Goal: Information Seeking & Learning: Learn about a topic

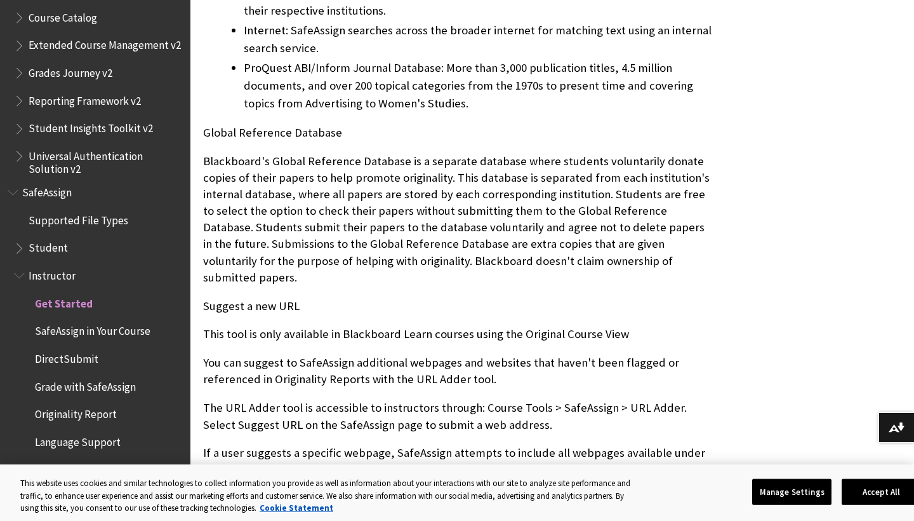
scroll to position [802, 0]
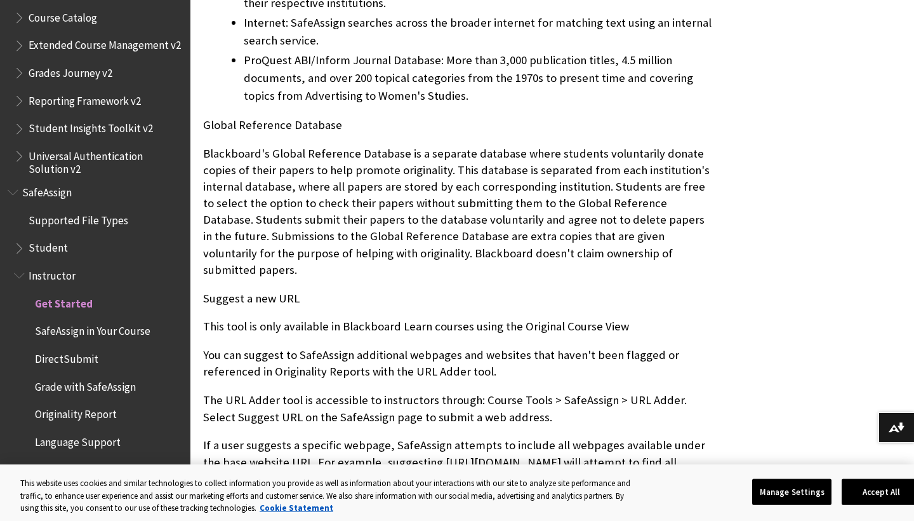
click at [93, 404] on span "Originality Report" at bounding box center [76, 412] width 82 height 17
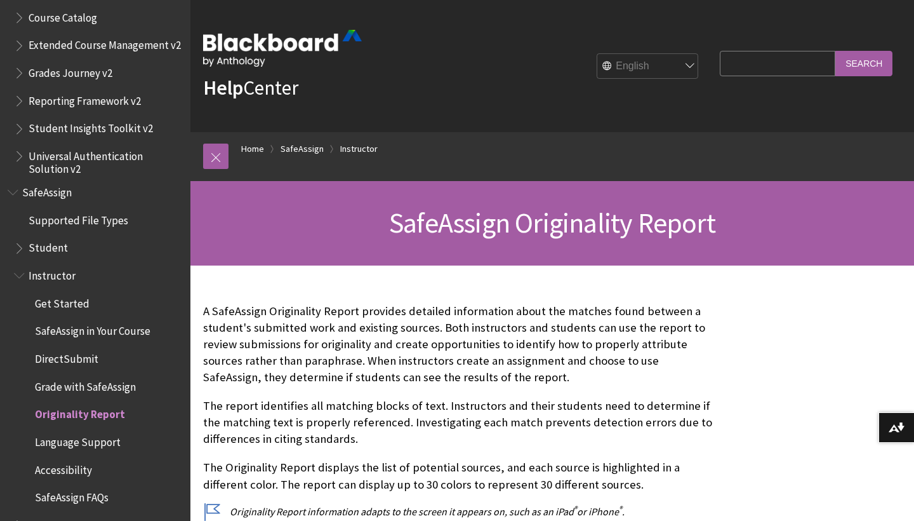
click at [18, 237] on span "Book outline for Blackboard SafeAssign" at bounding box center [20, 245] width 13 height 16
click at [65, 376] on span "Avoid Plagiarism" at bounding box center [72, 384] width 75 height 17
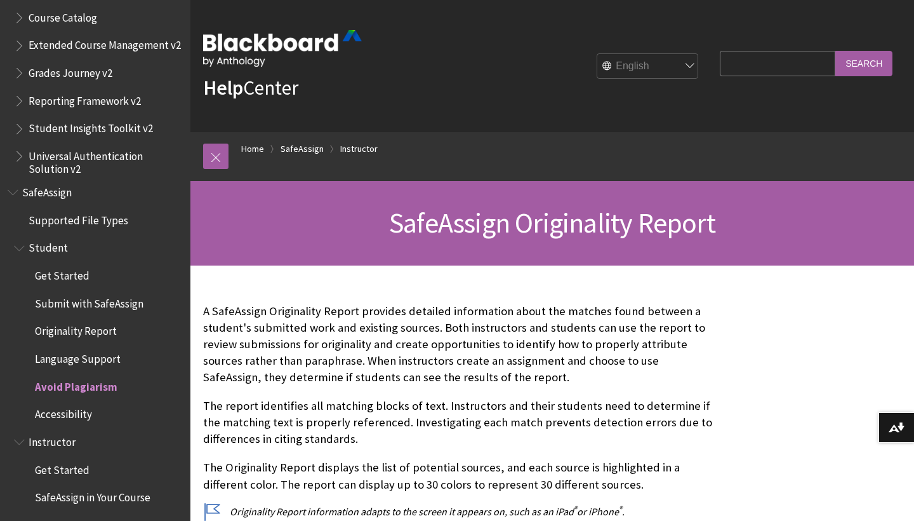
click at [65, 376] on span "Avoid Plagiarism" at bounding box center [76, 384] width 83 height 17
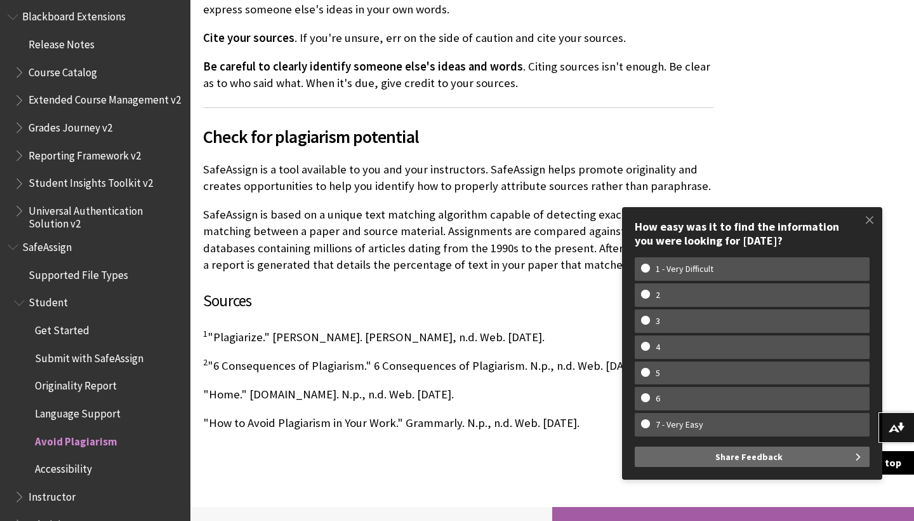
scroll to position [857, 0]
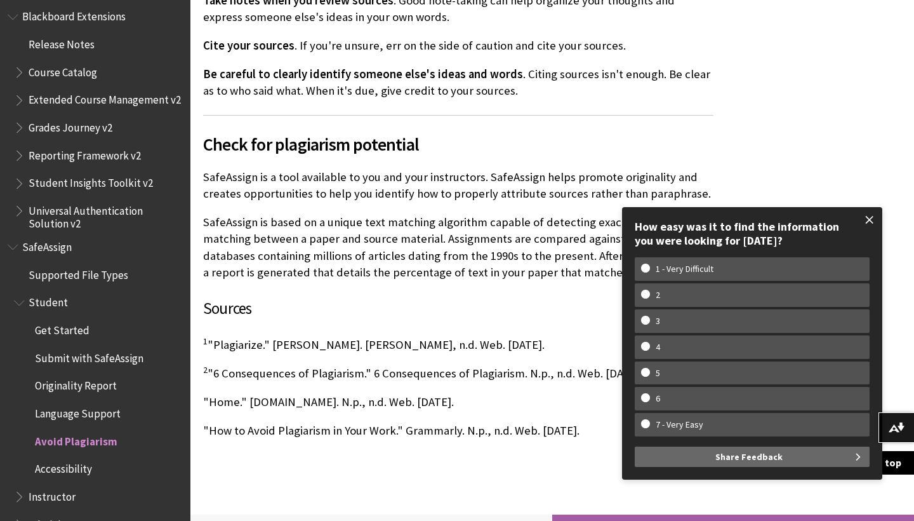
click at [870, 227] on span at bounding box center [869, 219] width 27 height 27
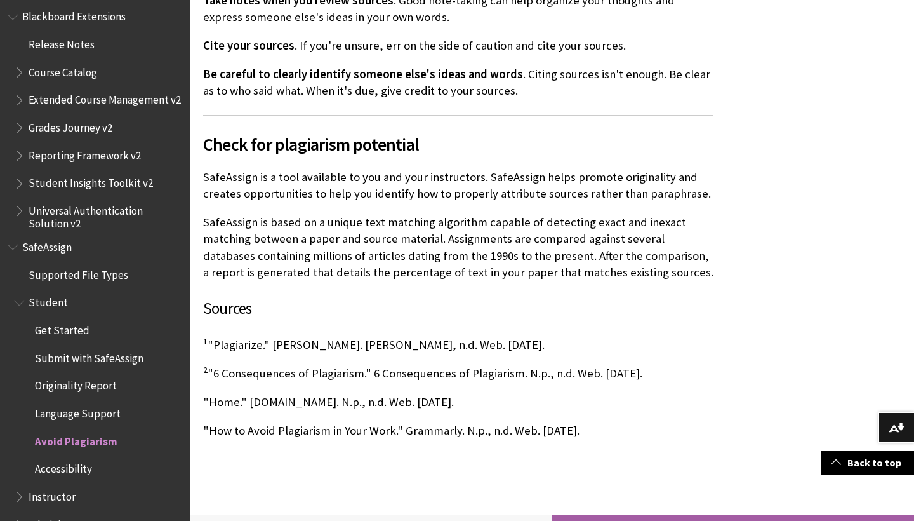
click at [40, 236] on span "SafeAssign" at bounding box center [47, 244] width 50 height 17
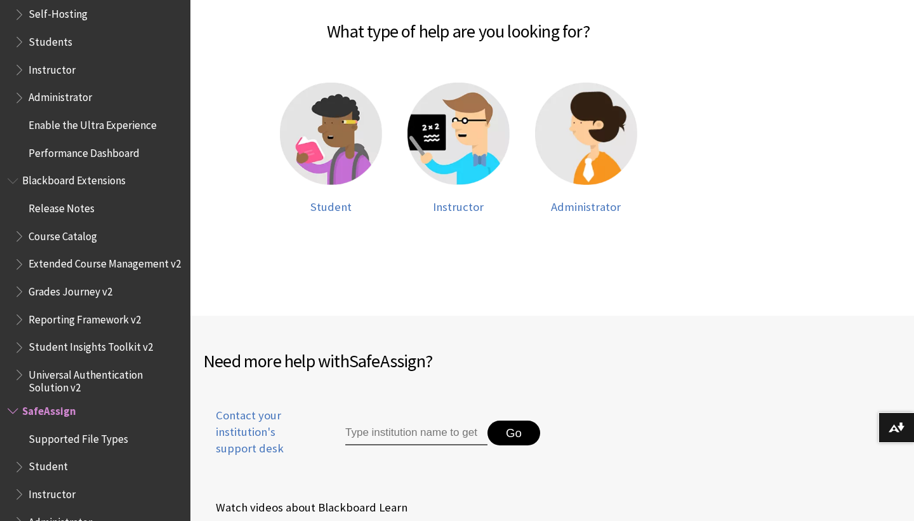
scroll to position [337, 0]
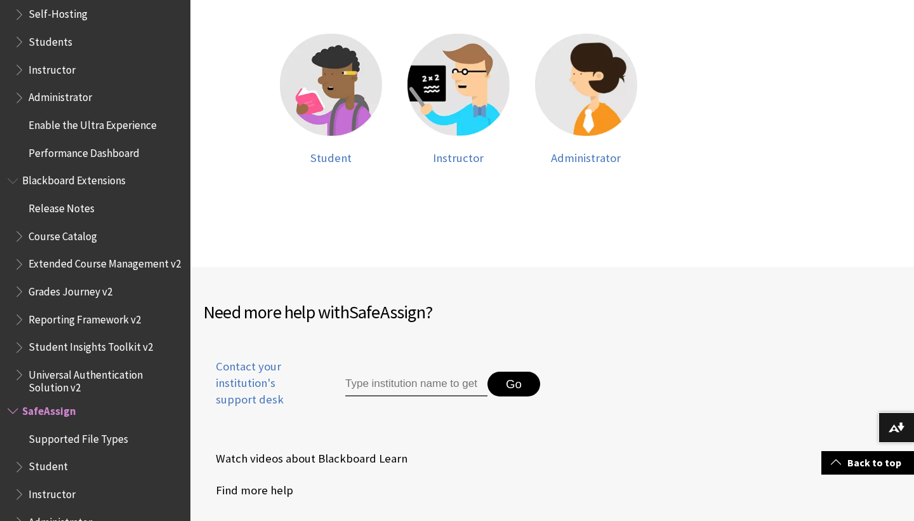
click at [18, 400] on span "Book outline for Blackboard SafeAssign" at bounding box center [14, 408] width 13 height 16
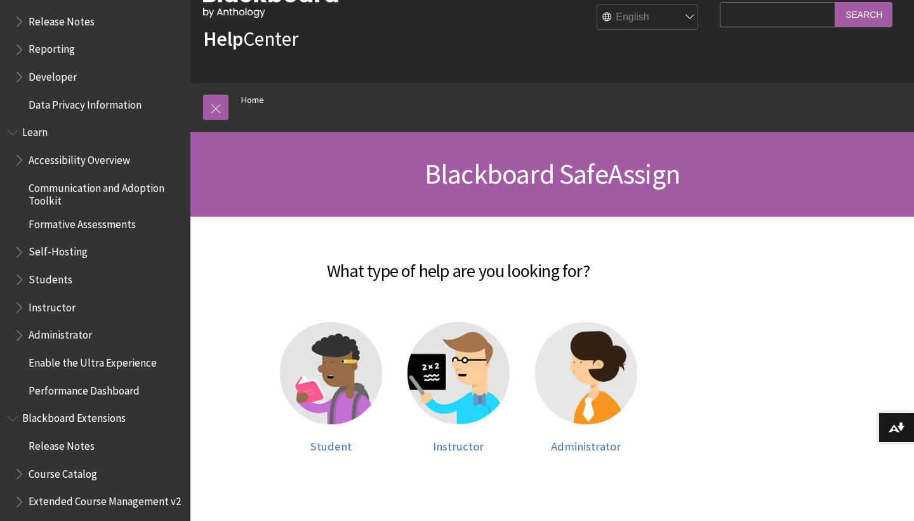
scroll to position [903, 0]
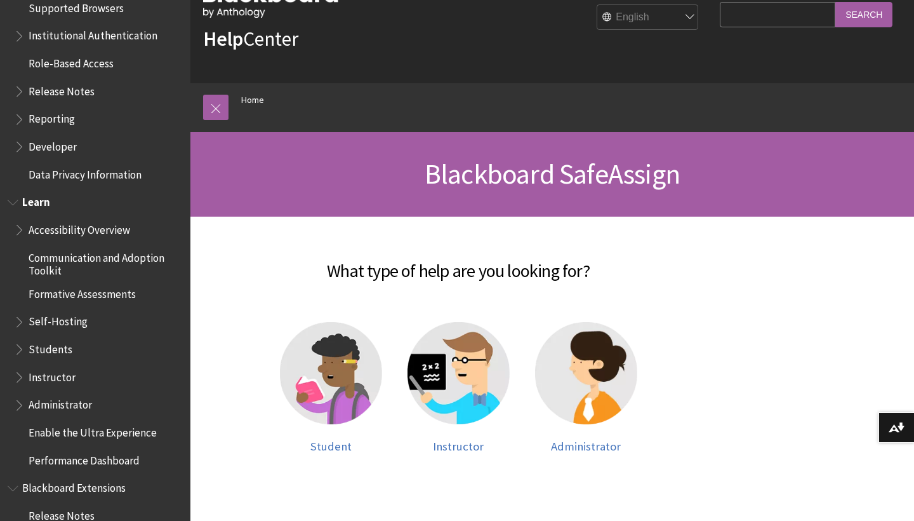
click at [18, 366] on span "Book outline for Blackboard Learn Help" at bounding box center [20, 374] width 13 height 16
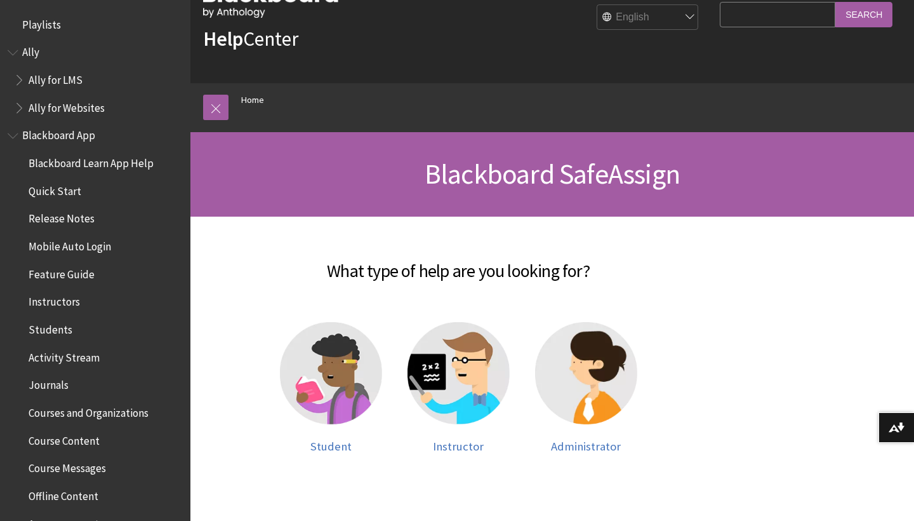
scroll to position [0, 0]
click at [17, 107] on span "Book outline for Anthology Ally Help" at bounding box center [20, 105] width 13 height 16
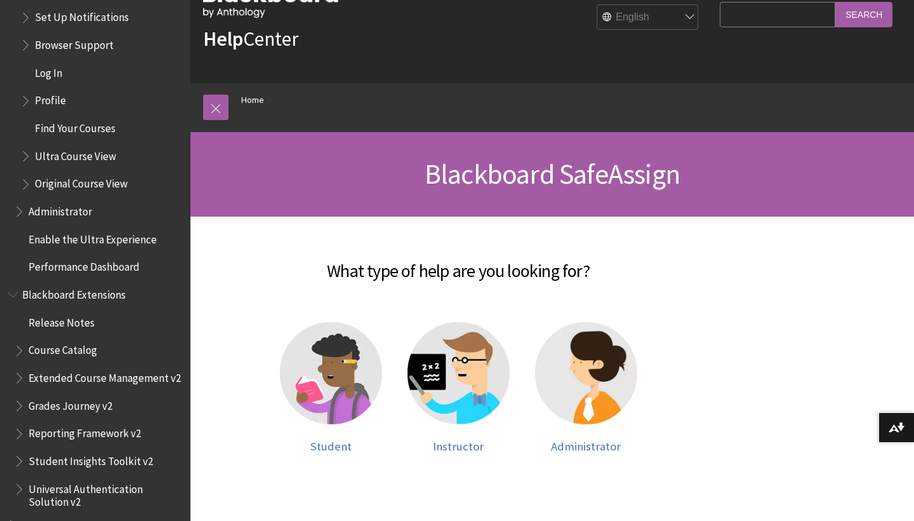
scroll to position [1493, 0]
click at [27, 515] on span "SafeAssign" at bounding box center [49, 523] width 54 height 17
click at [488, 372] on img at bounding box center [459, 373] width 102 height 102
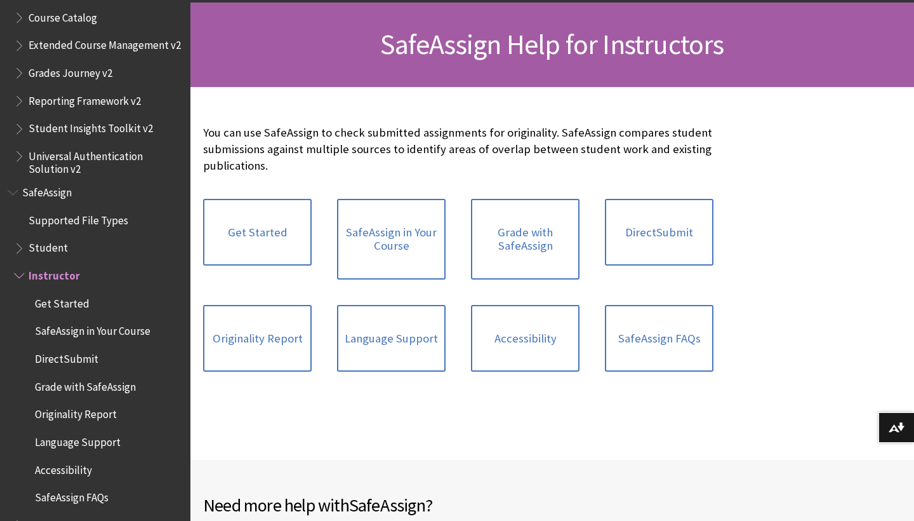
scroll to position [182, 0]
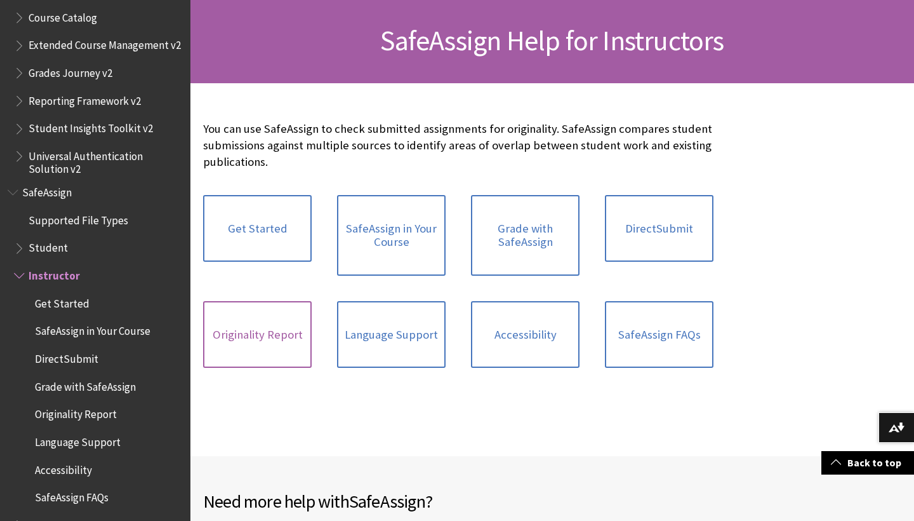
click at [285, 307] on link "Originality Report" at bounding box center [257, 334] width 109 height 67
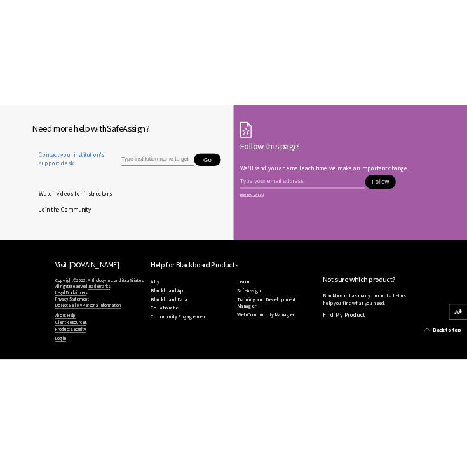
scroll to position [1169, 0]
